Goal: Task Accomplishment & Management: Complete application form

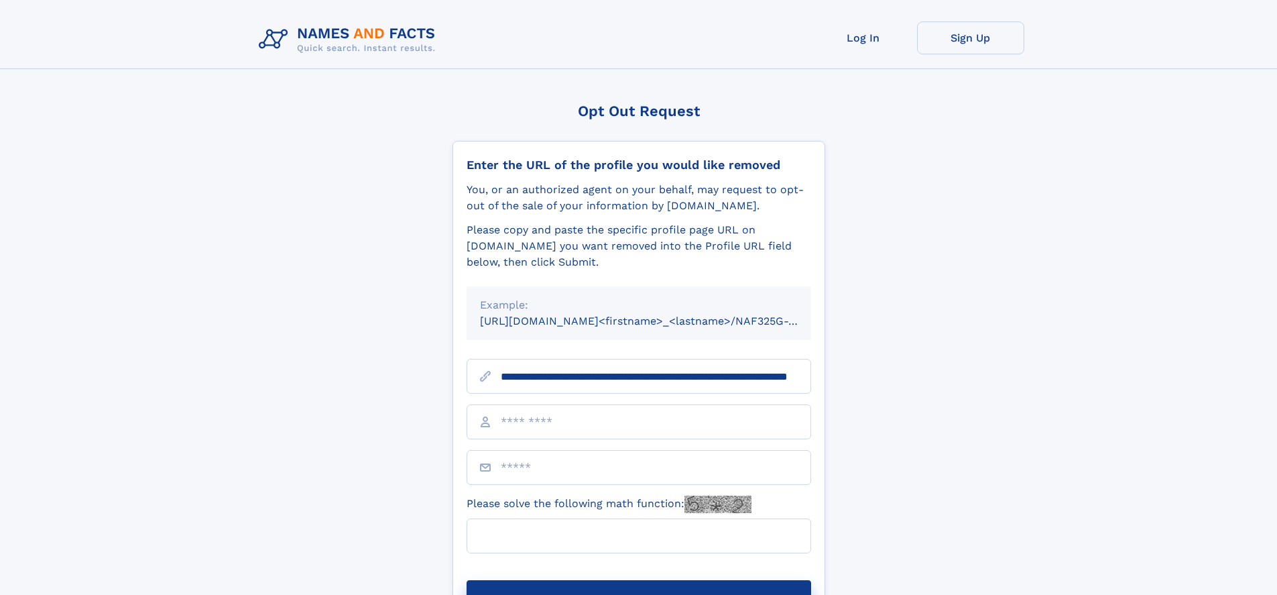
scroll to position [0, 119]
type input "**********"
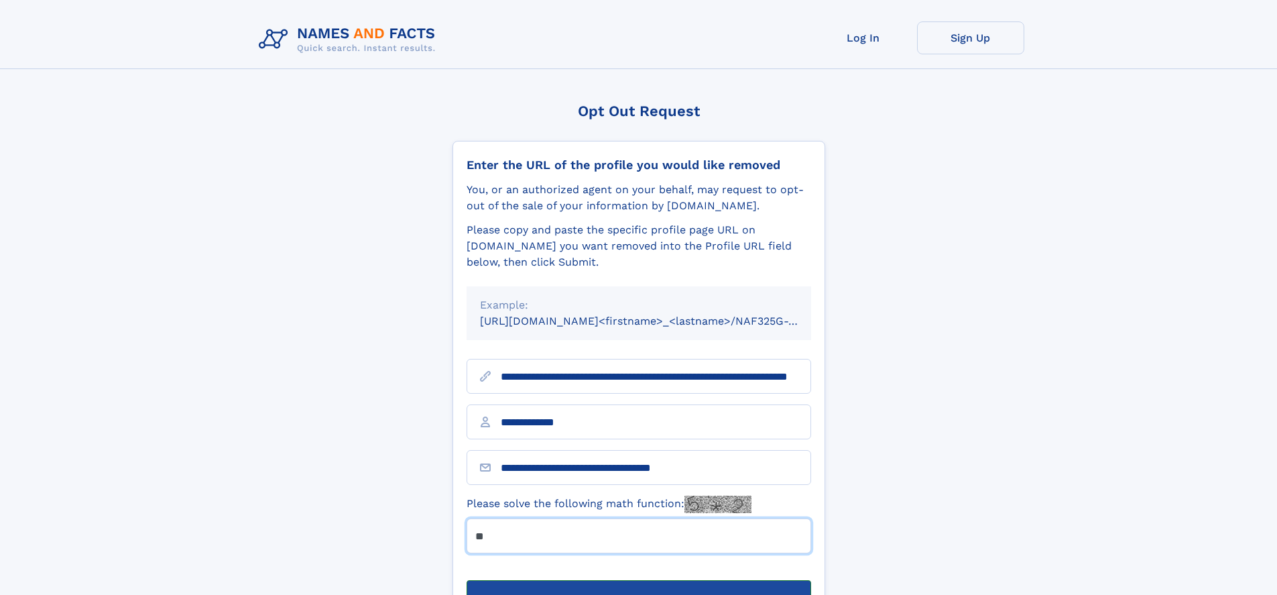
type input "**"
click at [638, 580] on button "Submit Opt Out Request" at bounding box center [639, 601] width 345 height 43
